Goal: Navigation & Orientation: Find specific page/section

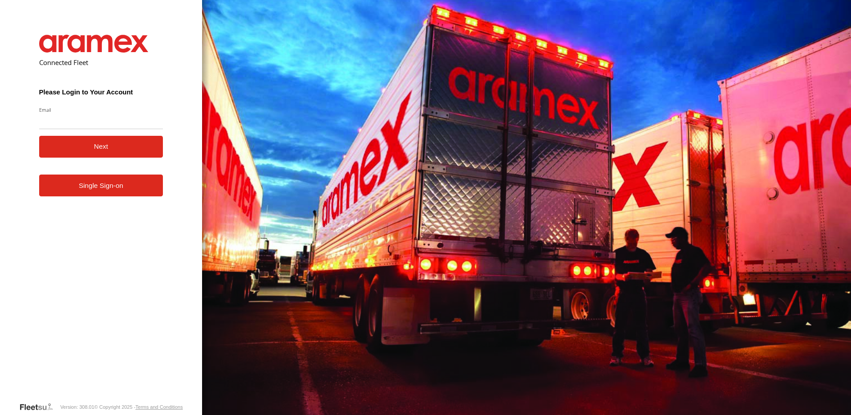
click at [83, 189] on link "Single Sign-on" at bounding box center [101, 185] width 124 height 22
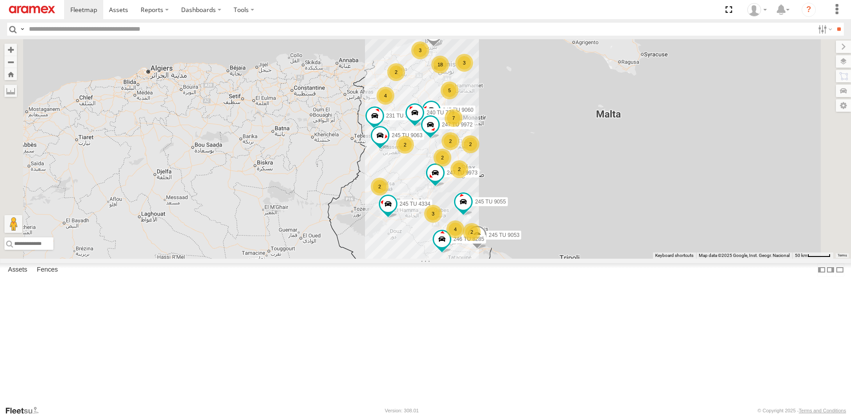
click at [468, 178] on div "2" at bounding box center [459, 169] width 18 height 18
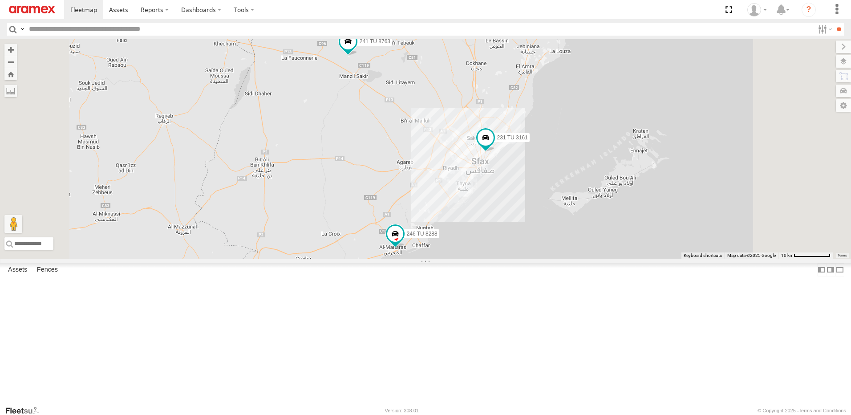
drag, startPoint x: 554, startPoint y: 185, endPoint x: 557, endPoint y: 232, distance: 47.7
click at [557, 232] on div "245 TU 4334 245 TU 9053 231 TU 3163 245 TU 9063 234 TU 2628 245 TU 9060 240 TU …" at bounding box center [425, 148] width 851 height 219
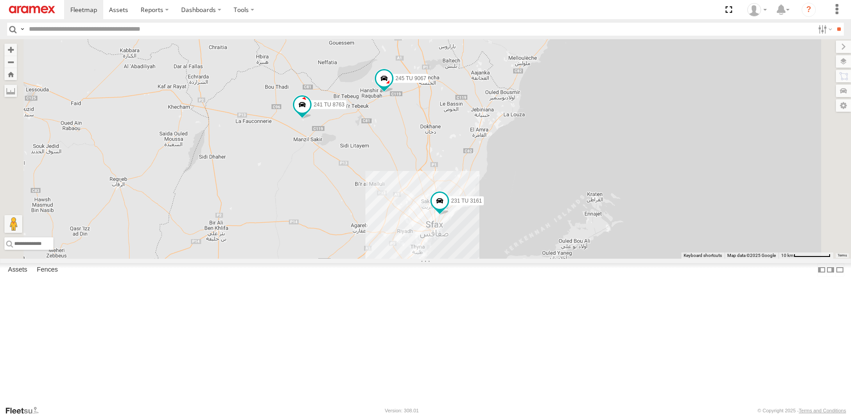
drag, startPoint x: 536, startPoint y: 162, endPoint x: 489, endPoint y: 229, distance: 82.0
click at [489, 229] on div "245 TU 4334 245 TU 9053 231 TU 3163 245 TU 9063 234 TU 2628 245 TU 9060 240 TU …" at bounding box center [425, 148] width 851 height 219
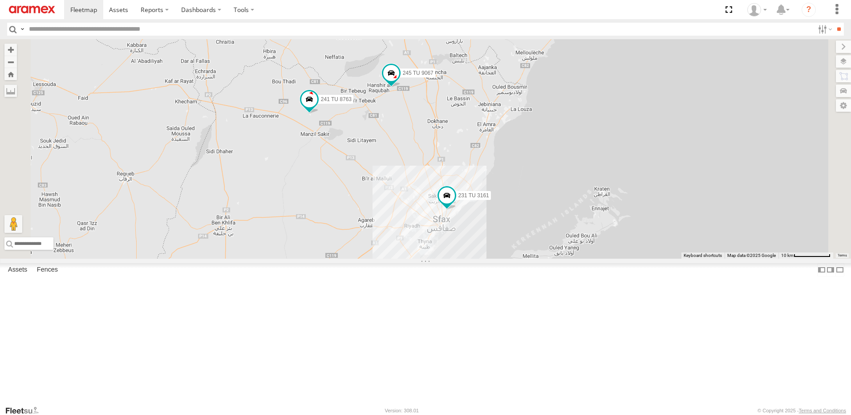
drag, startPoint x: 505, startPoint y: 249, endPoint x: 509, endPoint y: 228, distance: 21.7
click at [509, 228] on div "245 TU 4334 245 TU 9053 231 TU 3163 245 TU 9063 234 TU 2628 245 TU 9060 240 TU …" at bounding box center [425, 148] width 851 height 219
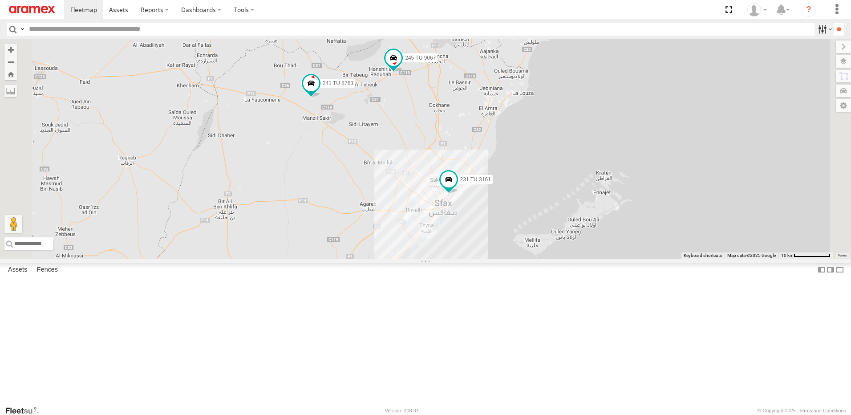
click at [822, 28] on label at bounding box center [823, 29] width 19 height 13
click at [121, 10] on span at bounding box center [118, 9] width 19 height 8
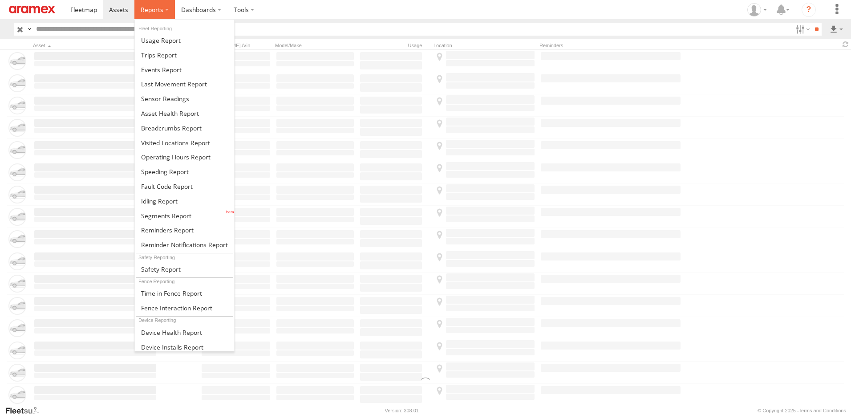
click at [151, 12] on span at bounding box center [152, 9] width 23 height 8
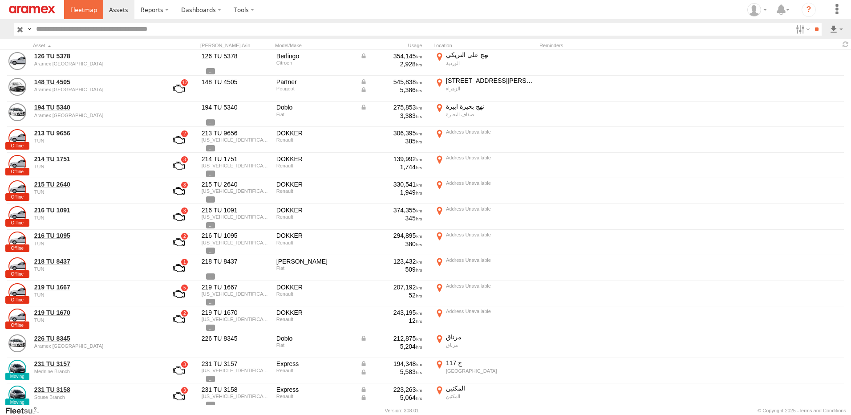
click at [72, 10] on span at bounding box center [83, 9] width 27 height 8
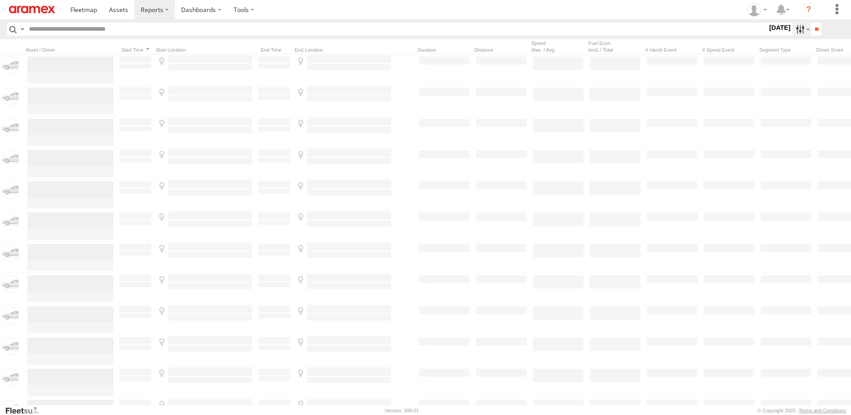
click at [793, 31] on label at bounding box center [801, 29] width 19 height 13
click at [0, 0] on span "Yesterday" at bounding box center [0, 0] width 0 height 0
click at [811, 33] on input "**" at bounding box center [816, 29] width 10 height 13
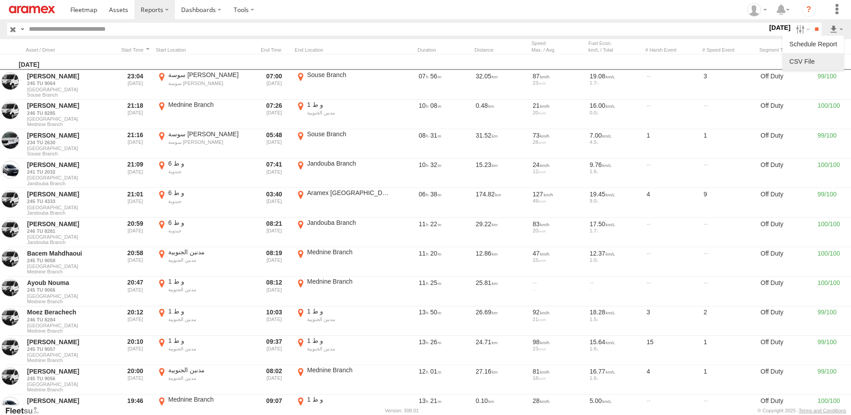
click at [810, 60] on link at bounding box center [813, 61] width 54 height 13
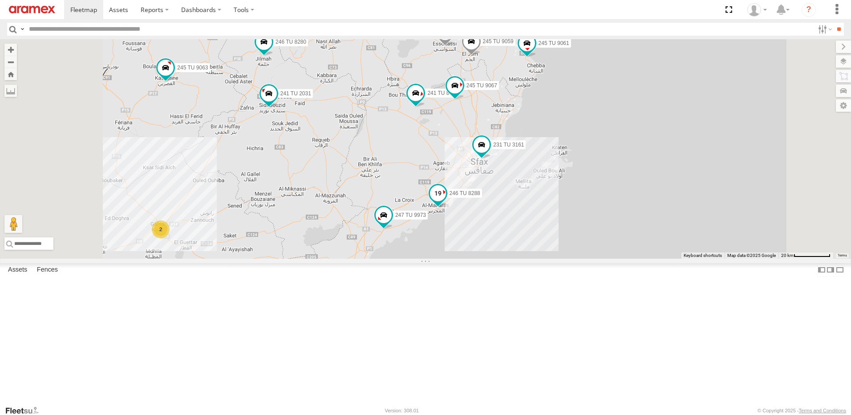
click at [446, 201] on span at bounding box center [438, 193] width 16 height 16
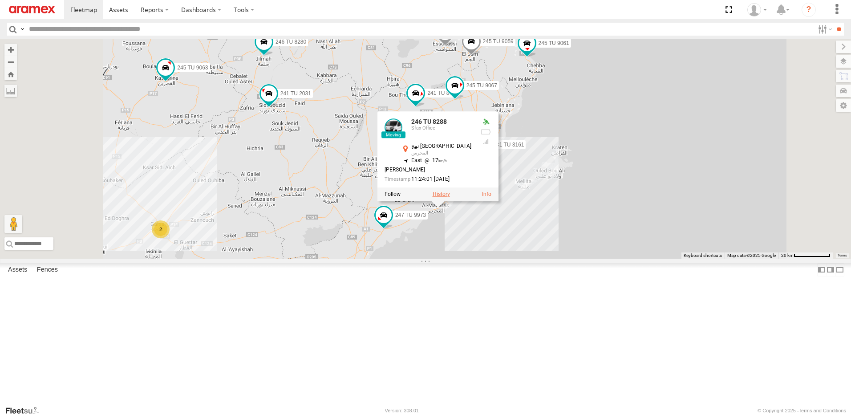
click at [450, 197] on label at bounding box center [441, 194] width 17 height 6
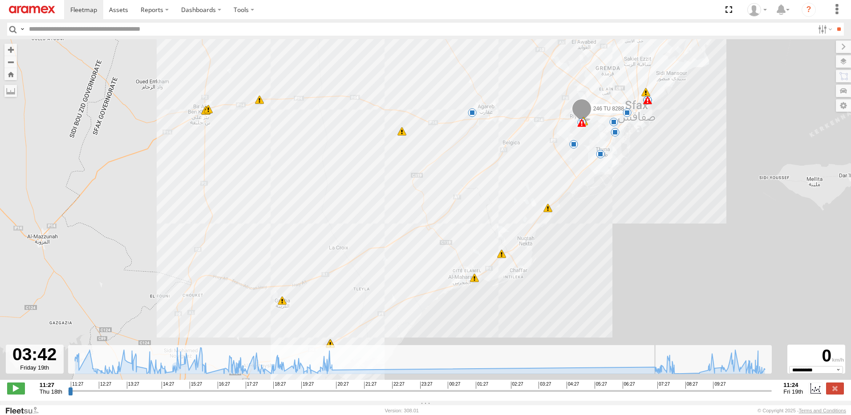
drag, startPoint x: 74, startPoint y: 398, endPoint x: 544, endPoint y: 424, distance: 471.1
click at [544, 395] on input "range" at bounding box center [420, 390] width 704 height 8
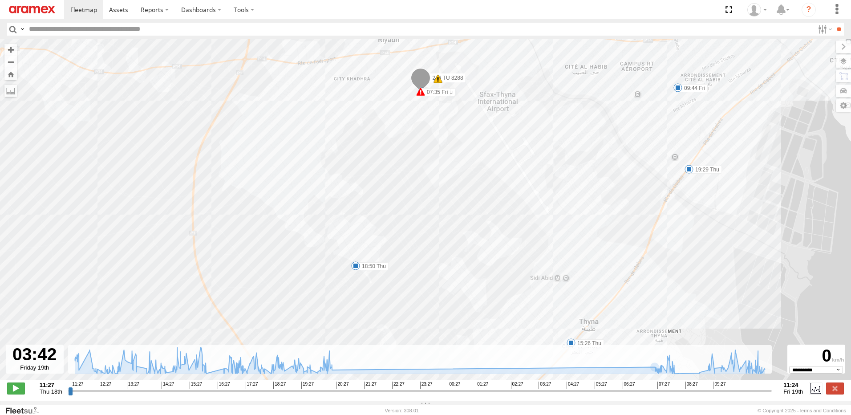
drag, startPoint x: 406, startPoint y: 88, endPoint x: 426, endPoint y: 127, distance: 43.6
click at [425, 122] on div "246 TU 8288 11:32 Thu 11:58 Thu 12:04 Thu 12:11 Thu 12:32 Thu 13:27 Thu 13:35 T…" at bounding box center [425, 214] width 851 height 350
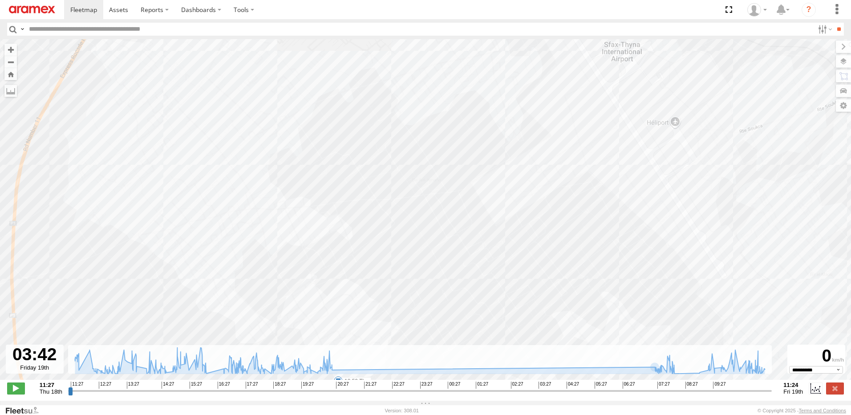
drag, startPoint x: 520, startPoint y: 120, endPoint x: 519, endPoint y: 189, distance: 69.4
click at [518, 186] on div "246 TU 8288 11:32 Thu 11:58 Thu 12:04 Thu 12:11 Thu 12:32 Thu 13:27 Thu 13:35 T…" at bounding box center [425, 214] width 851 height 350
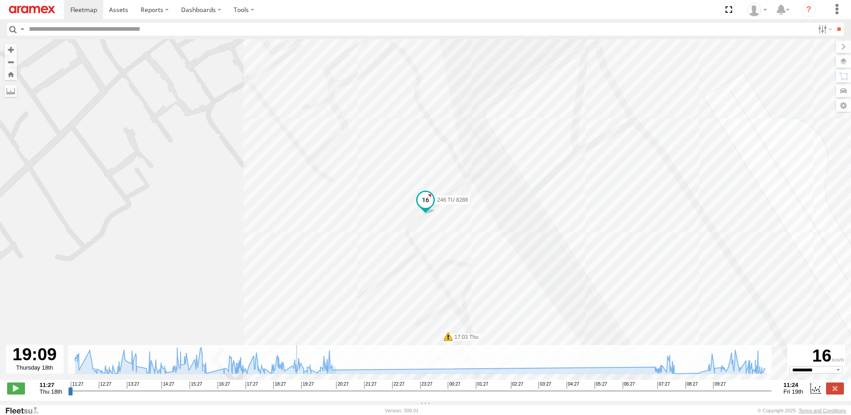
drag, startPoint x: 544, startPoint y: 396, endPoint x: 295, endPoint y: 425, distance: 250.5
click at [295, 395] on input "range" at bounding box center [420, 390] width 704 height 8
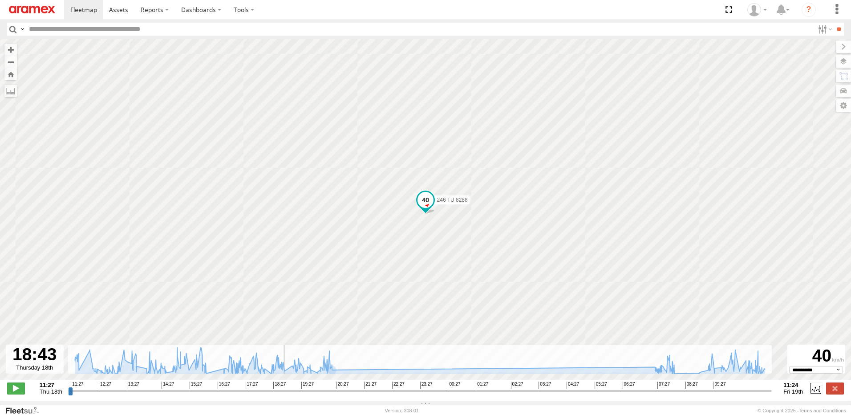
drag, startPoint x: 297, startPoint y: 399, endPoint x: 282, endPoint y: 404, distance: 15.5
click at [282, 395] on input "range" at bounding box center [420, 390] width 704 height 8
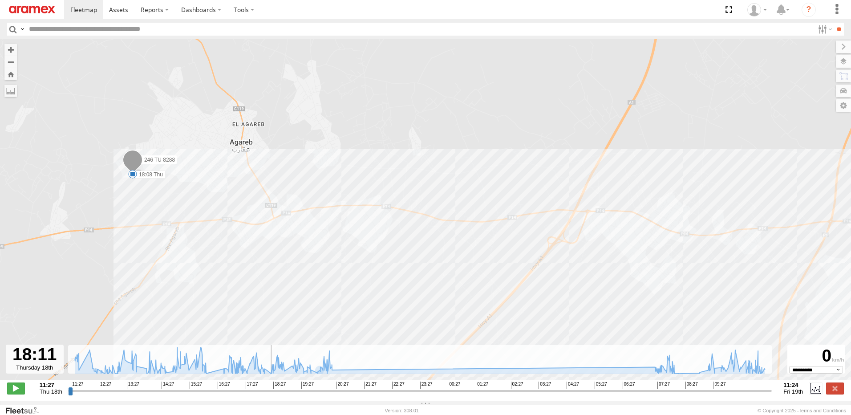
drag, startPoint x: 284, startPoint y: 393, endPoint x: 267, endPoint y: 399, distance: 18.6
type input "**********"
click at [267, 395] on input "range" at bounding box center [420, 390] width 704 height 8
